Goal: Find contact information: Find contact information

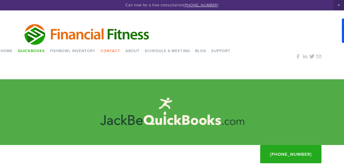
click at [103, 49] on link "Contact" at bounding box center [110, 51] width 23 height 8
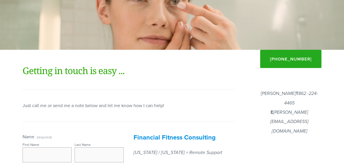
scroll to position [95, 0]
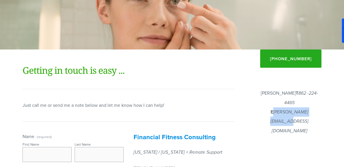
drag, startPoint x: 319, startPoint y: 111, endPoint x: 265, endPoint y: 114, distance: 53.8
click at [265, 114] on p "[PERSON_NAME] T 862 -224-4465 E [PERSON_NAME][EMAIL_ADDRESS][DOMAIN_NAME]" at bounding box center [289, 111] width 64 height 47
copy em "[PERSON_NAME][EMAIL_ADDRESS][DOMAIN_NAME]"
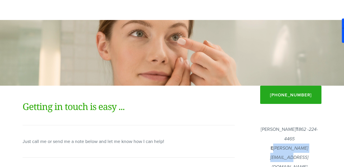
scroll to position [58, 0]
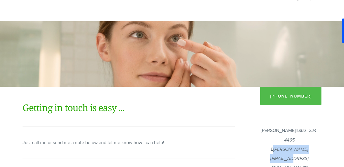
click at [285, 95] on link "[PHONE_NUMBER]" at bounding box center [290, 96] width 61 height 18
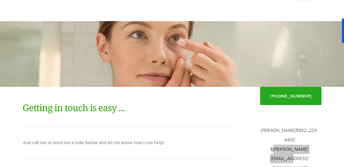
drag, startPoint x: 315, startPoint y: 96, endPoint x: 66, endPoint y: 0, distance: 266.7
